Goal: Navigation & Orientation: Find specific page/section

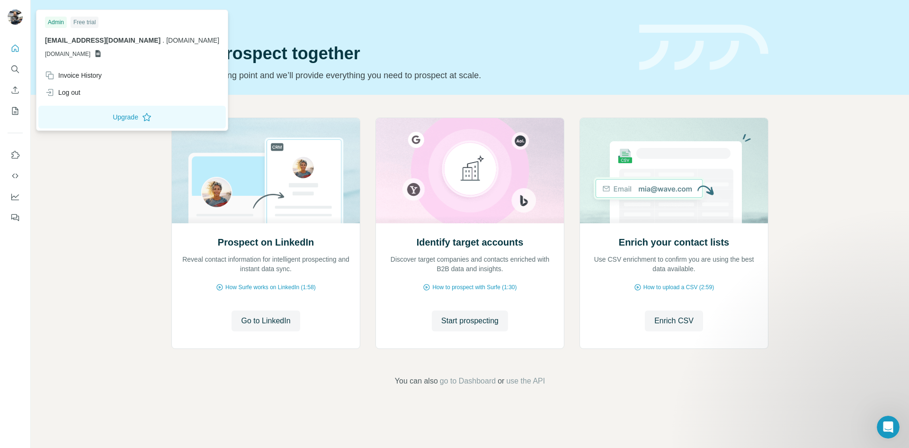
click at [19, 18] on img at bounding box center [15, 16] width 15 height 15
click at [143, 279] on div "Prospect on LinkedIn Reveal contact information for intelligent prospecting and…" at bounding box center [470, 252] width 879 height 314
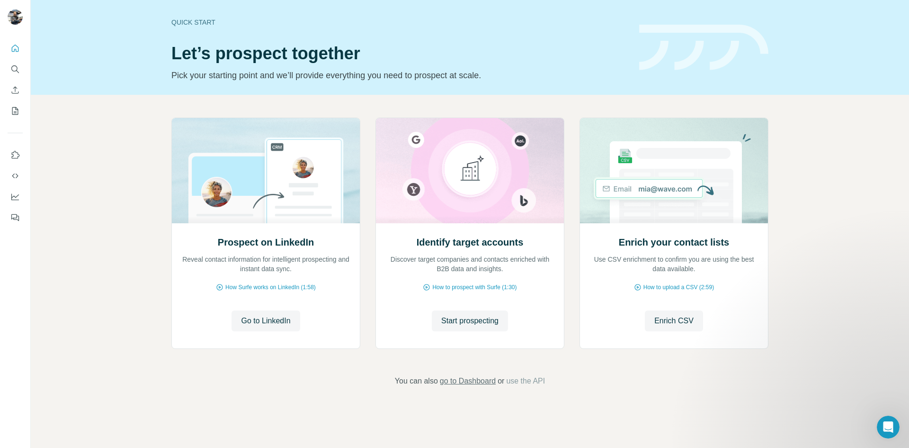
click at [458, 382] on span "go to Dashboard" at bounding box center [468, 380] width 56 height 11
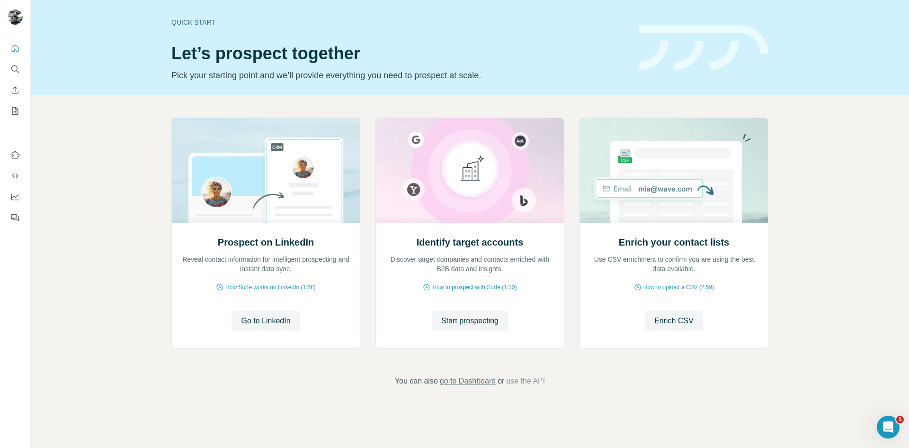
click at [453, 379] on span "go to Dashboard" at bounding box center [468, 380] width 56 height 11
